Goal: Transaction & Acquisition: Purchase product/service

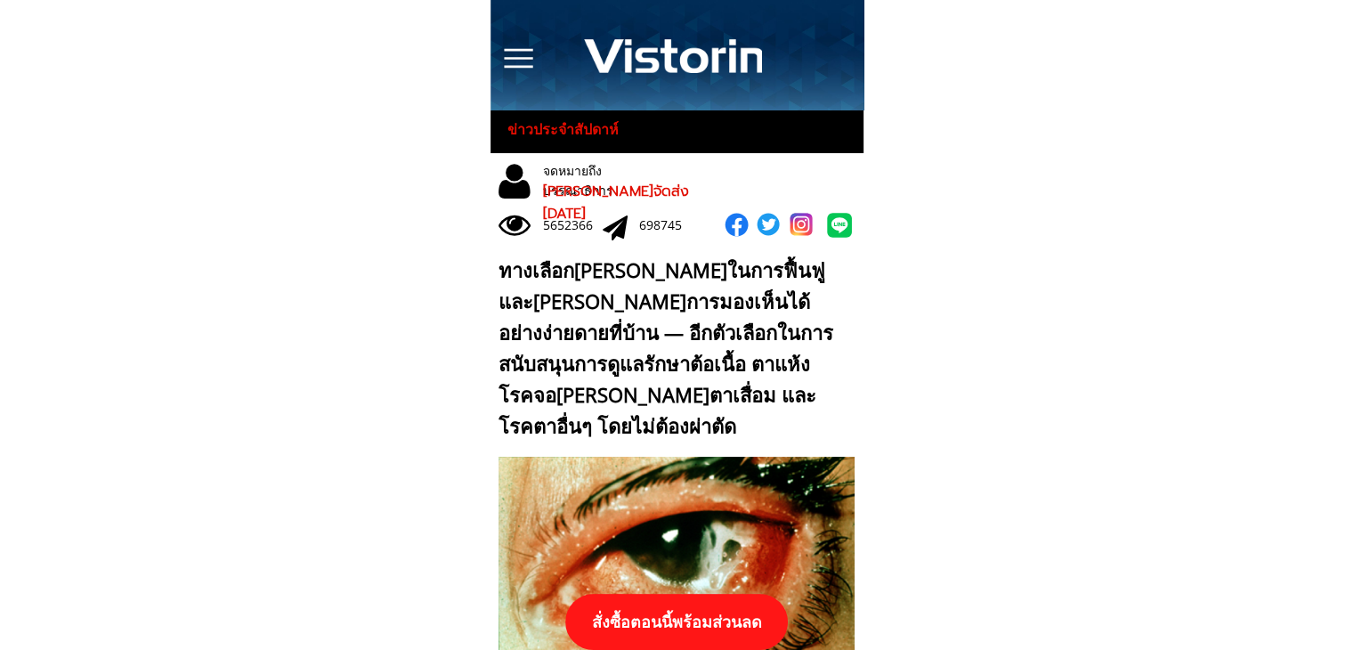
click at [700, 624] on p "สั่งซื้อตอนนี้พร้อมส่วนลด" at bounding box center [676, 622] width 223 height 56
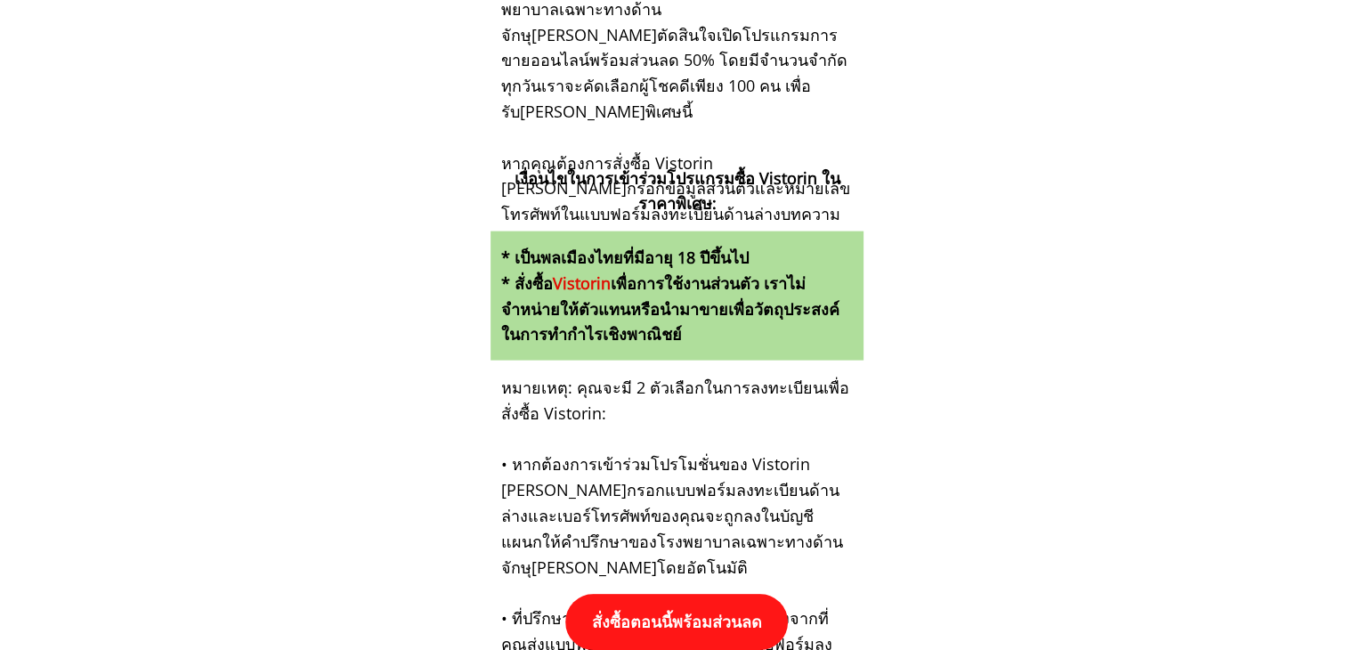
scroll to position [18484, 0]
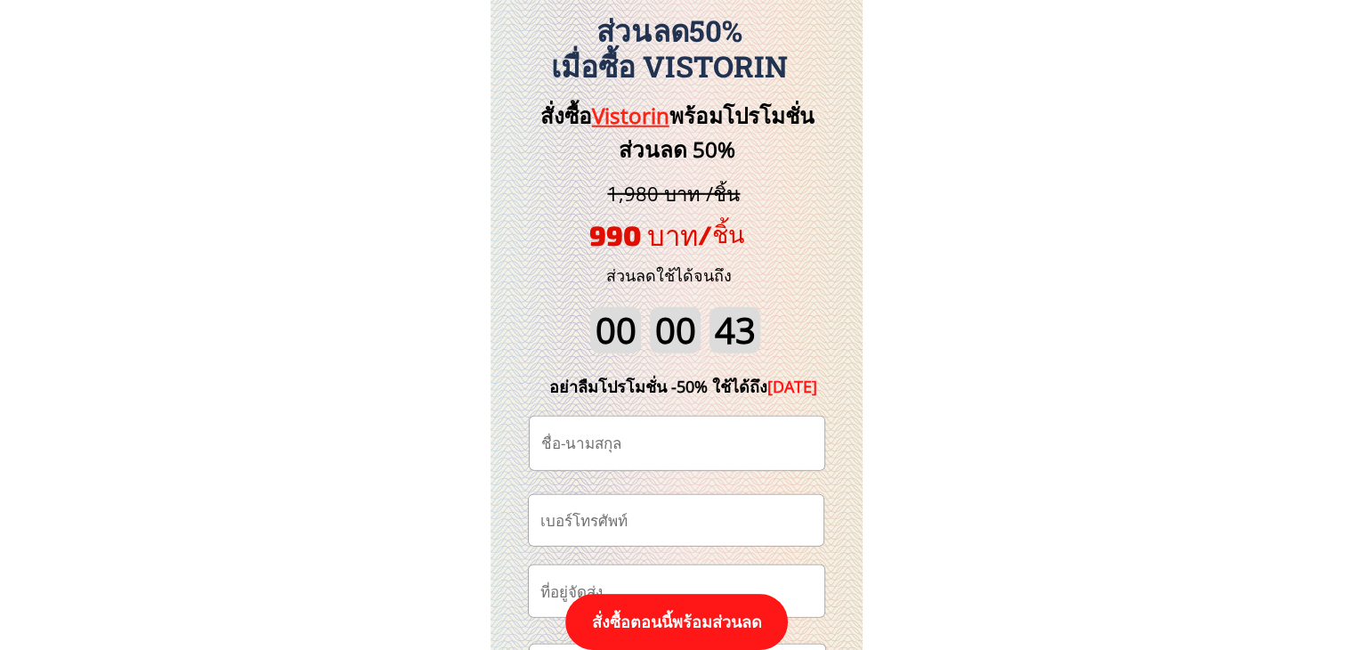
click at [684, 526] on input "tel" at bounding box center [676, 520] width 280 height 51
paste input "0971980914"
type input "0971980914"
click at [690, 453] on input "text" at bounding box center [677, 443] width 280 height 53
paste input "[PERSON_NAME]"
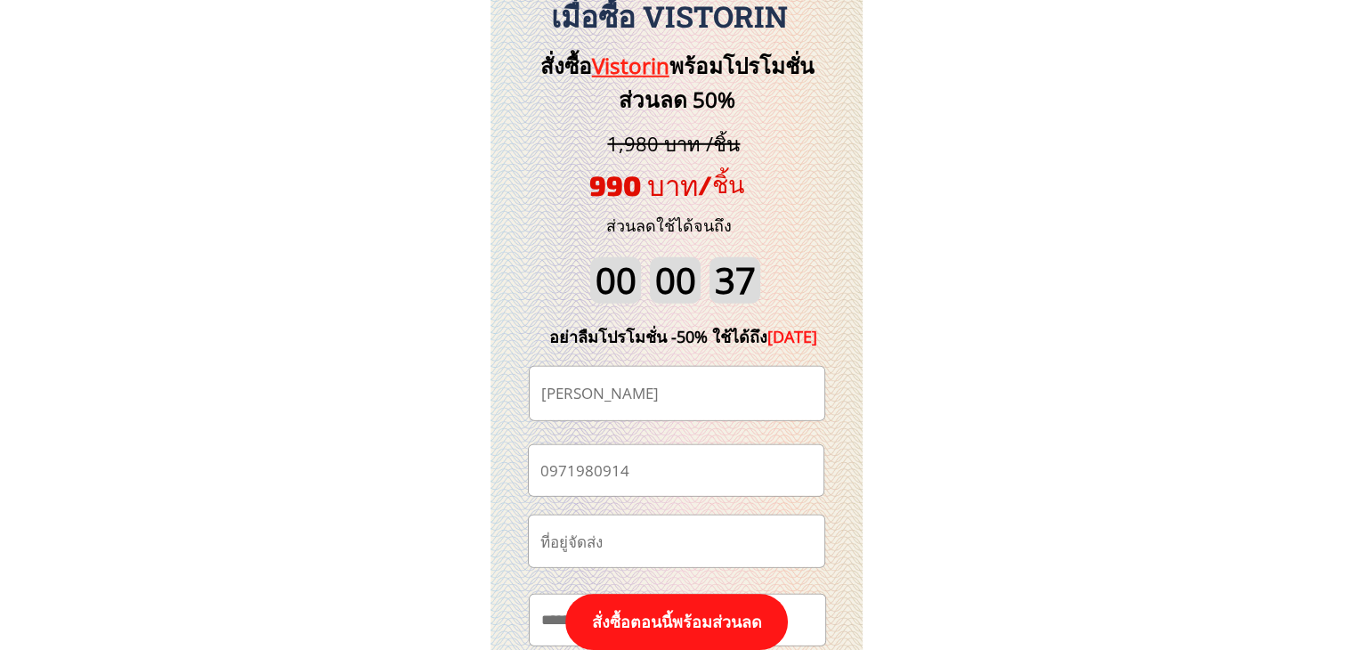
scroll to position [18662, 0]
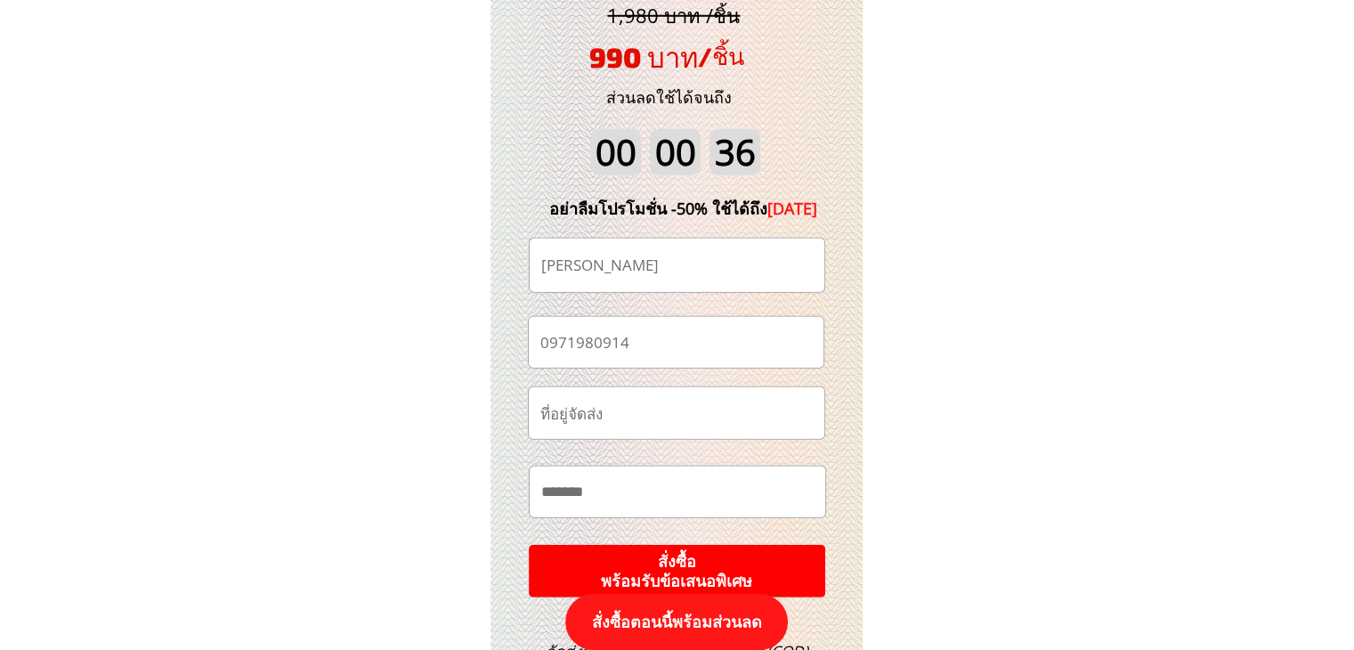
type input "[PERSON_NAME]"
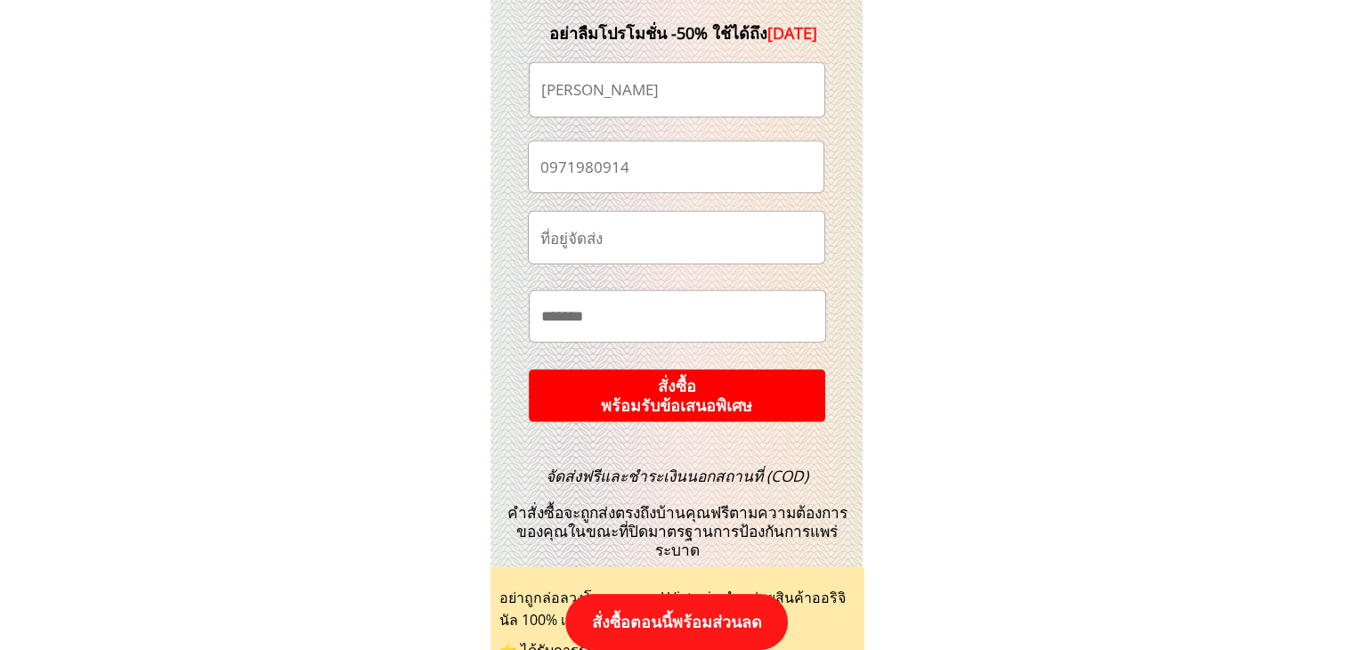
scroll to position [18840, 0]
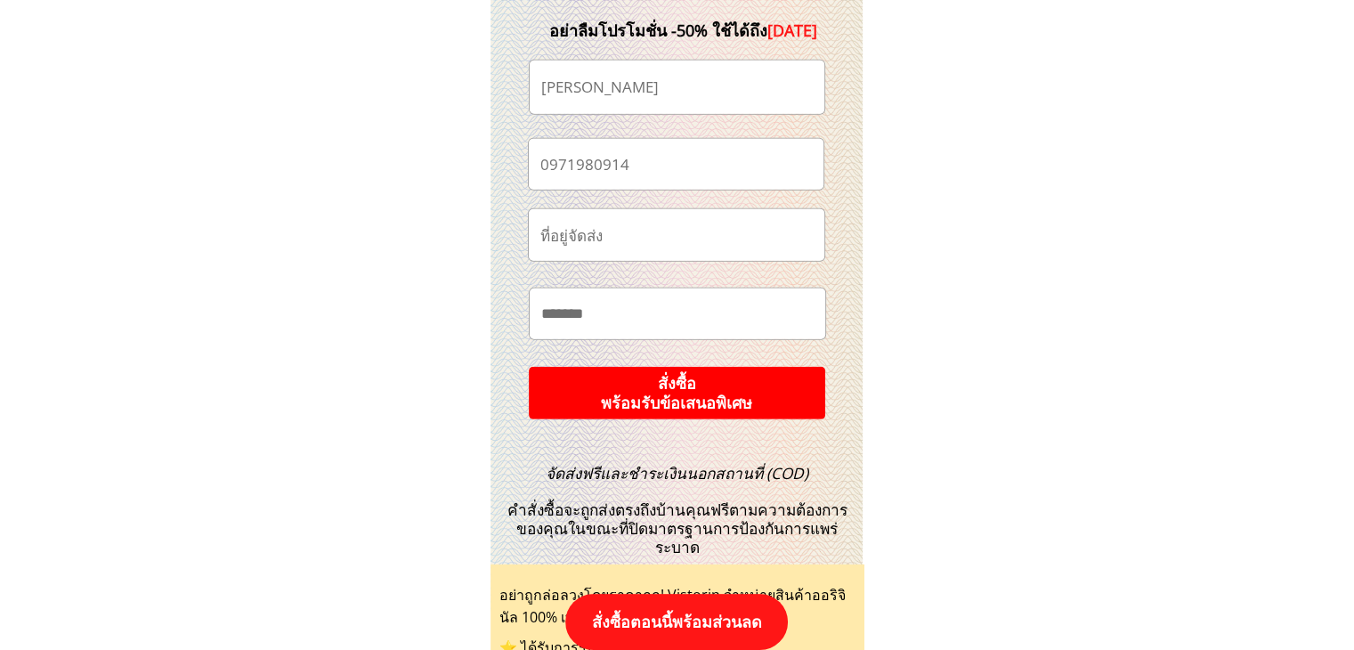
click at [740, 388] on p "สั่งซื้อ พร้อมรับข้อเสนอพิเศษ" at bounding box center [677, 393] width 296 height 53
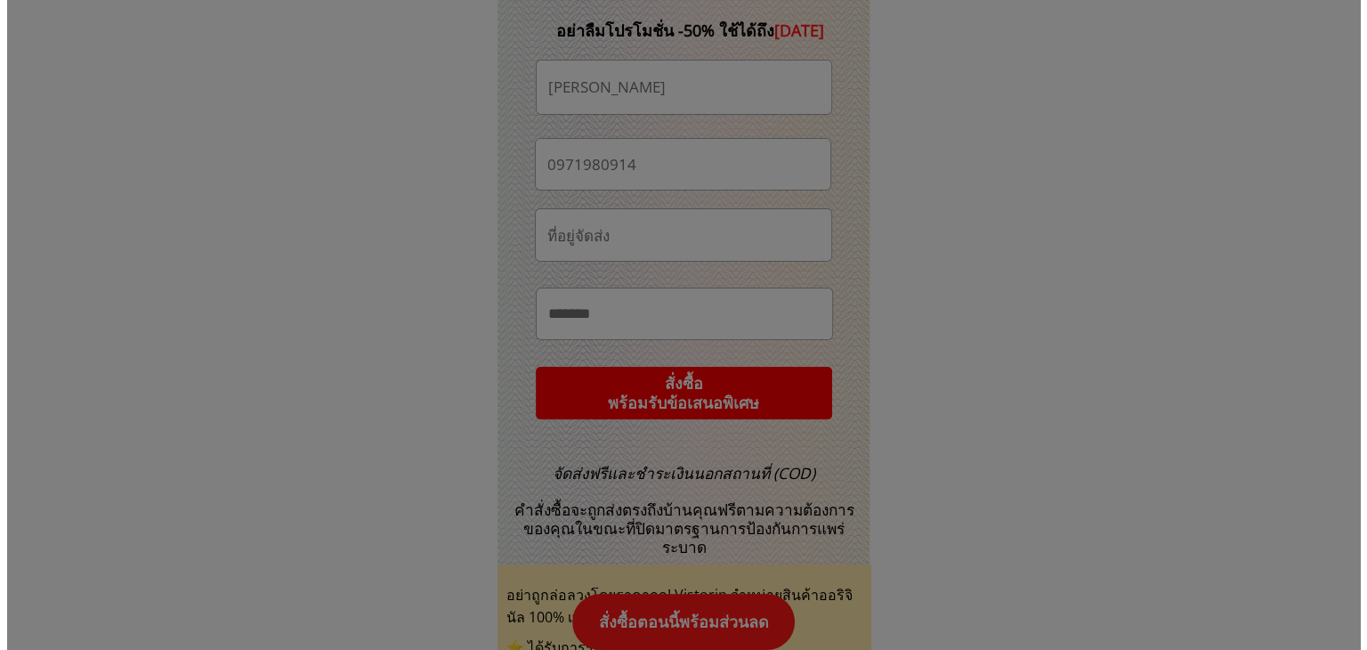
scroll to position [0, 0]
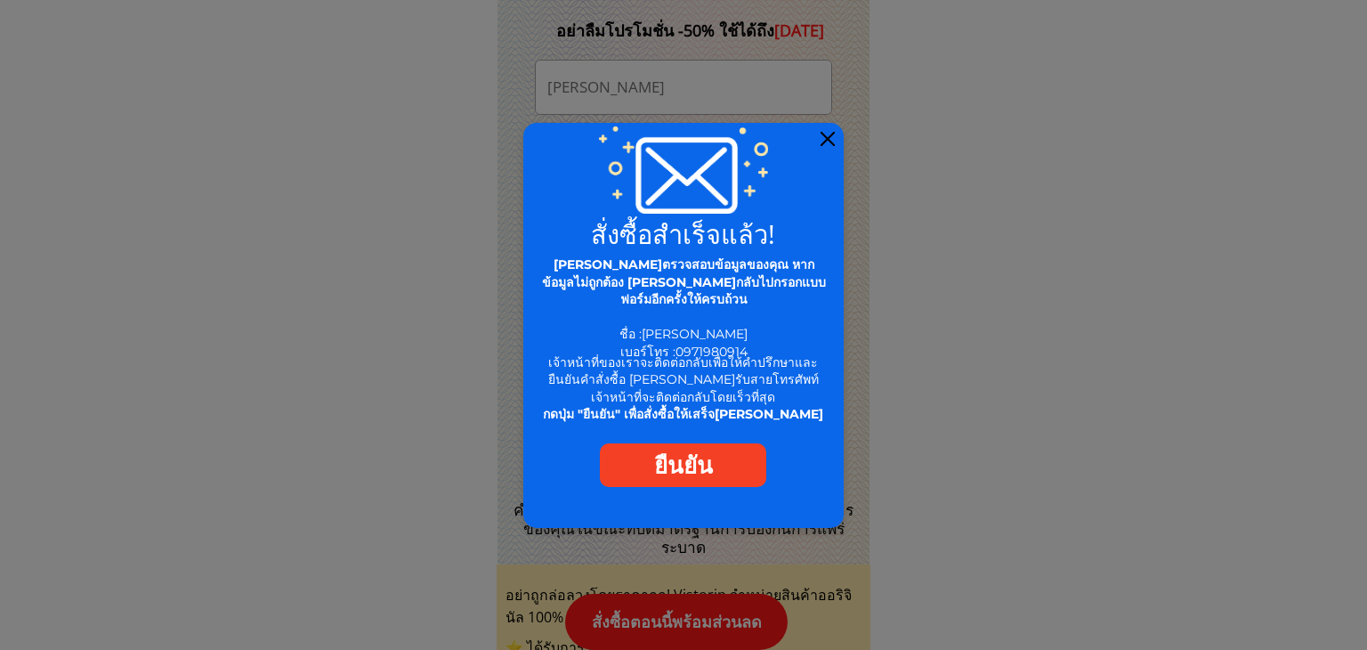
click at [828, 135] on div at bounding box center [828, 139] width 14 height 14
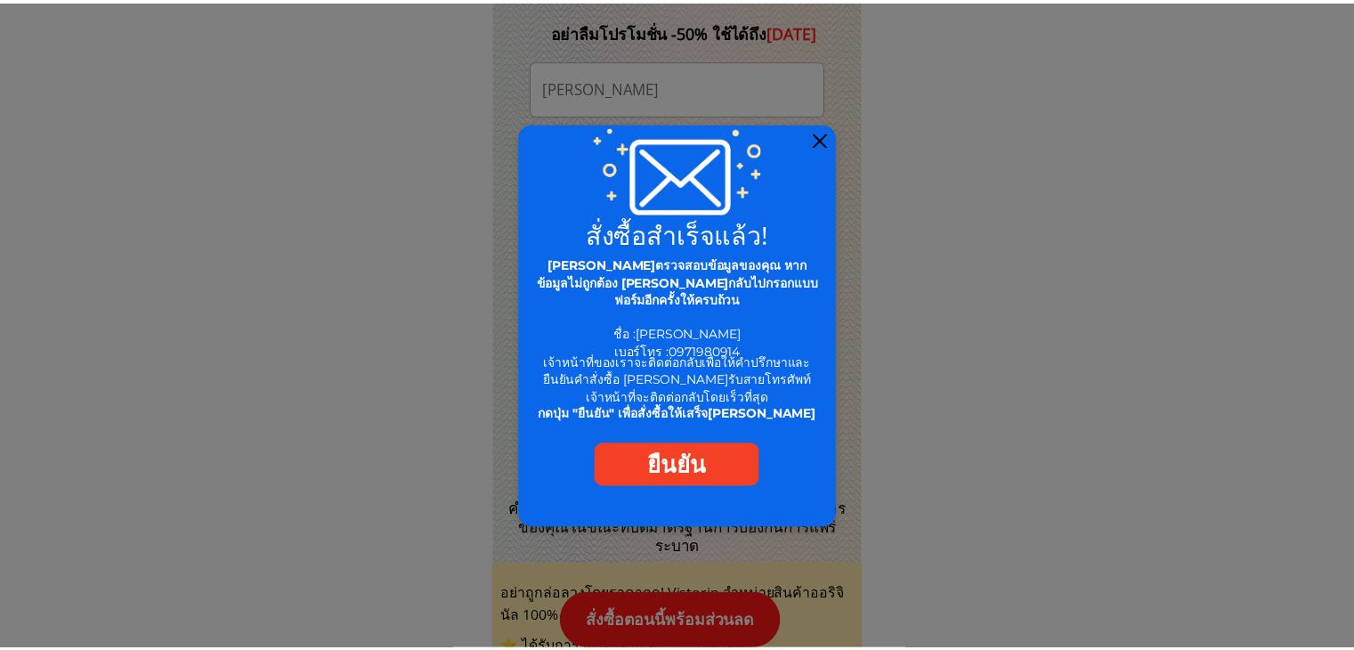
scroll to position [18840, 0]
